Goal: Task Accomplishment & Management: Complete application form

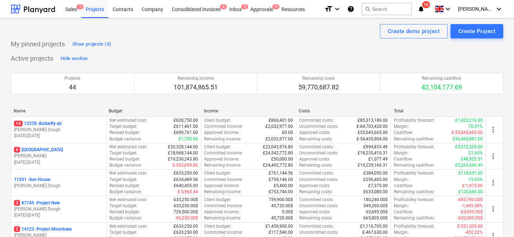
click at [475, 41] on div "My pinned projects Show projects (0)" at bounding box center [257, 43] width 493 height 11
click at [473, 30] on div "Create Project" at bounding box center [477, 31] width 37 height 9
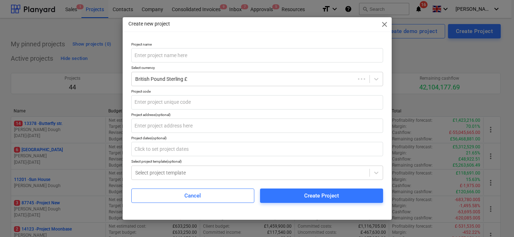
click at [180, 92] on p "Project code" at bounding box center [257, 92] width 252 height 6
click at [188, 69] on p "Select currency" at bounding box center [258, 68] width 252 height 6
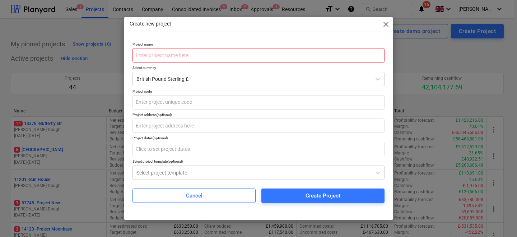
click at [190, 60] on input "text" at bounding box center [258, 55] width 252 height 14
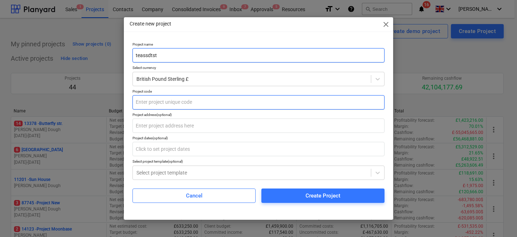
type input "teassdtst"
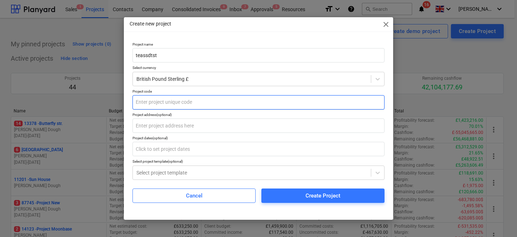
click at [174, 101] on input "text" at bounding box center [258, 102] width 252 height 14
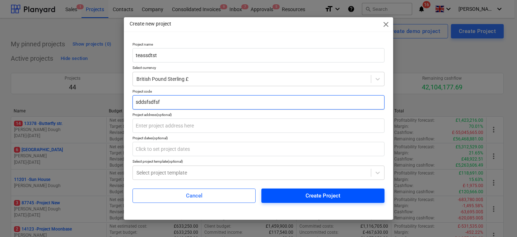
type input "sddsfsdfsf"
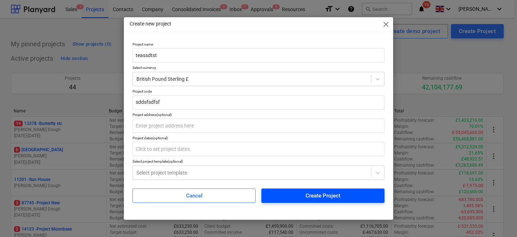
click at [301, 201] on button "Create Project" at bounding box center [322, 195] width 123 height 14
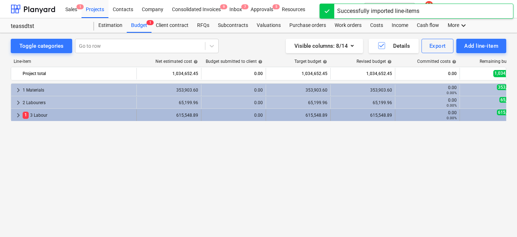
click at [17, 117] on span "keyboard_arrow_right" at bounding box center [18, 115] width 9 height 9
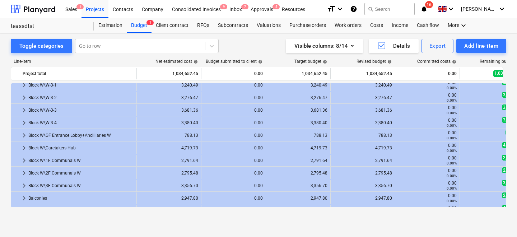
scroll to position [1057, 0]
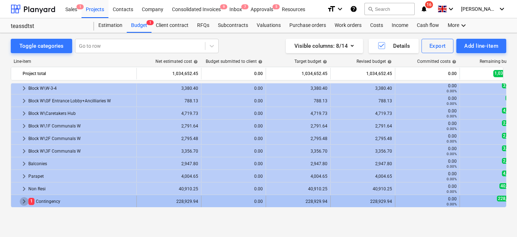
click at [23, 205] on span "keyboard_arrow_right" at bounding box center [24, 201] width 9 height 9
click at [24, 201] on span "keyboard_arrow_down" at bounding box center [24, 201] width 9 height 9
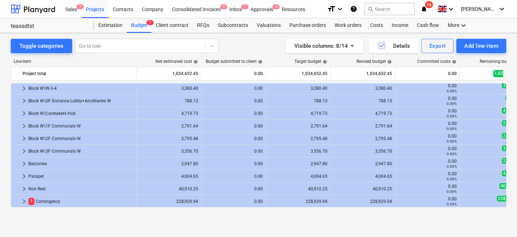
click at [24, 201] on span "keyboard_arrow_right" at bounding box center [24, 201] width 9 height 9
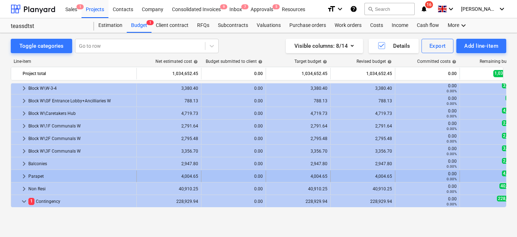
scroll to position [1082, 0]
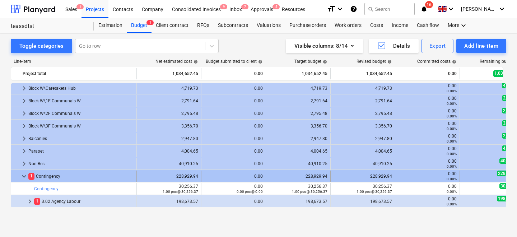
click at [21, 174] on span "keyboard_arrow_down" at bounding box center [24, 176] width 9 height 9
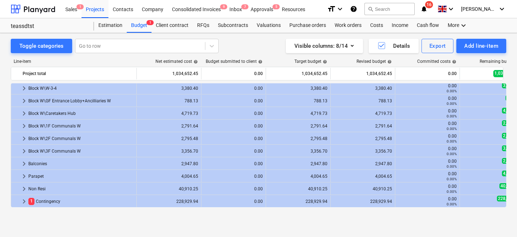
scroll to position [1057, 0]
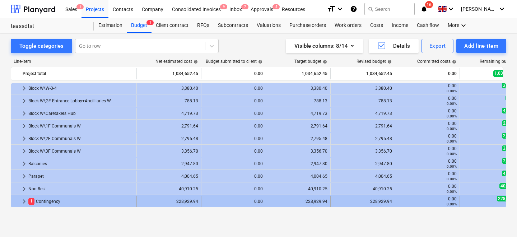
click at [26, 201] on span "keyboard_arrow_right" at bounding box center [24, 201] width 9 height 9
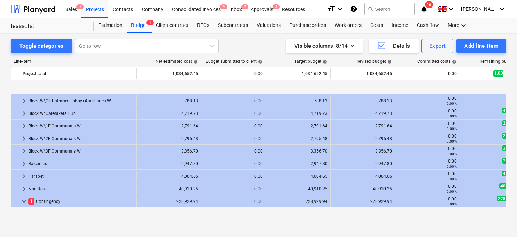
scroll to position [1082, 0]
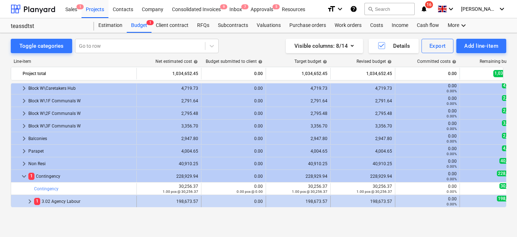
click at [29, 201] on span "keyboard_arrow_right" at bounding box center [29, 201] width 9 height 9
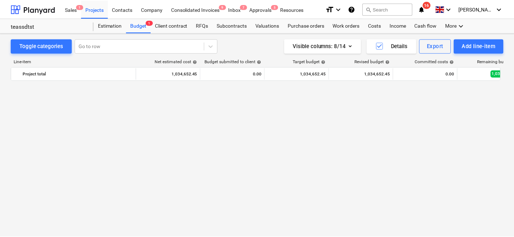
scroll to position [1094, 166]
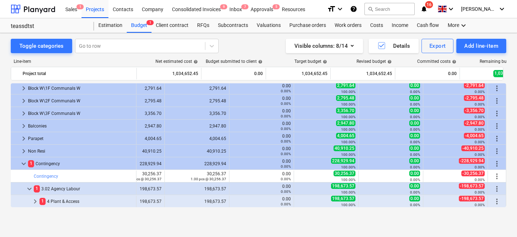
click at [494, 202] on iframe "Chat Widget" at bounding box center [499, 219] width 36 height 34
click at [496, 202] on iframe "To enrich screen reader interactions, please activate Accessibility in Grammarl…" at bounding box center [499, 219] width 36 height 34
click at [496, 202] on span "more_vert" at bounding box center [496, 201] width 9 height 9
click at [99, 5] on div "Projects" at bounding box center [94, 9] width 27 height 18
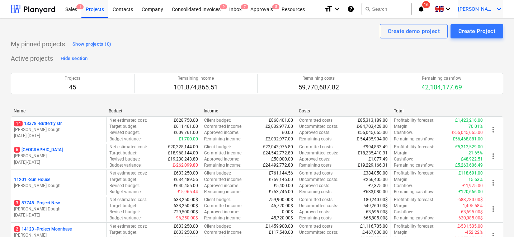
click at [485, 12] on div "[PERSON_NAME] keyboard_arrow_down" at bounding box center [480, 9] width 45 height 18
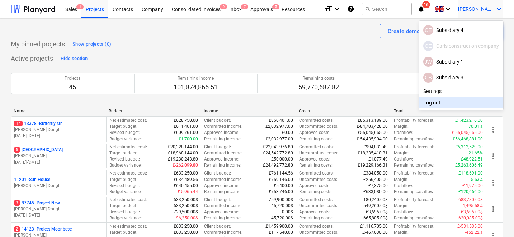
click at [437, 102] on div "Log out" at bounding box center [461, 102] width 84 height 11
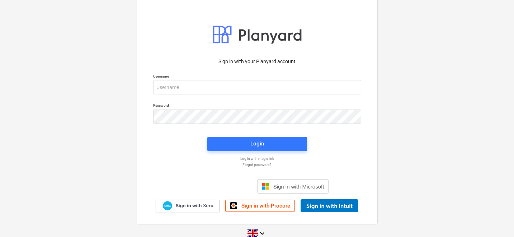
click at [173, 95] on div "Username" at bounding box center [257, 84] width 217 height 29
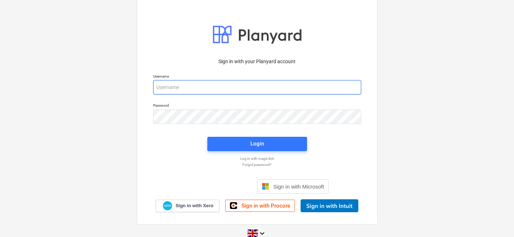
click at [176, 87] on input "email" at bounding box center [257, 87] width 208 height 14
type input "[PERSON_NAME][EMAIL_ADDRESS][DOMAIN_NAME]"
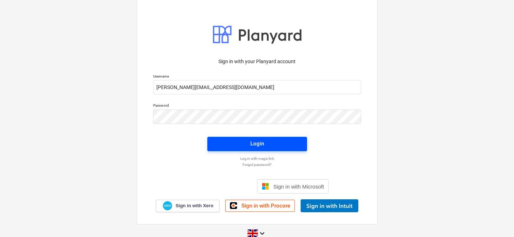
click at [225, 149] on button "Login" at bounding box center [257, 144] width 100 height 14
